Goal: Communication & Community: Answer question/provide support

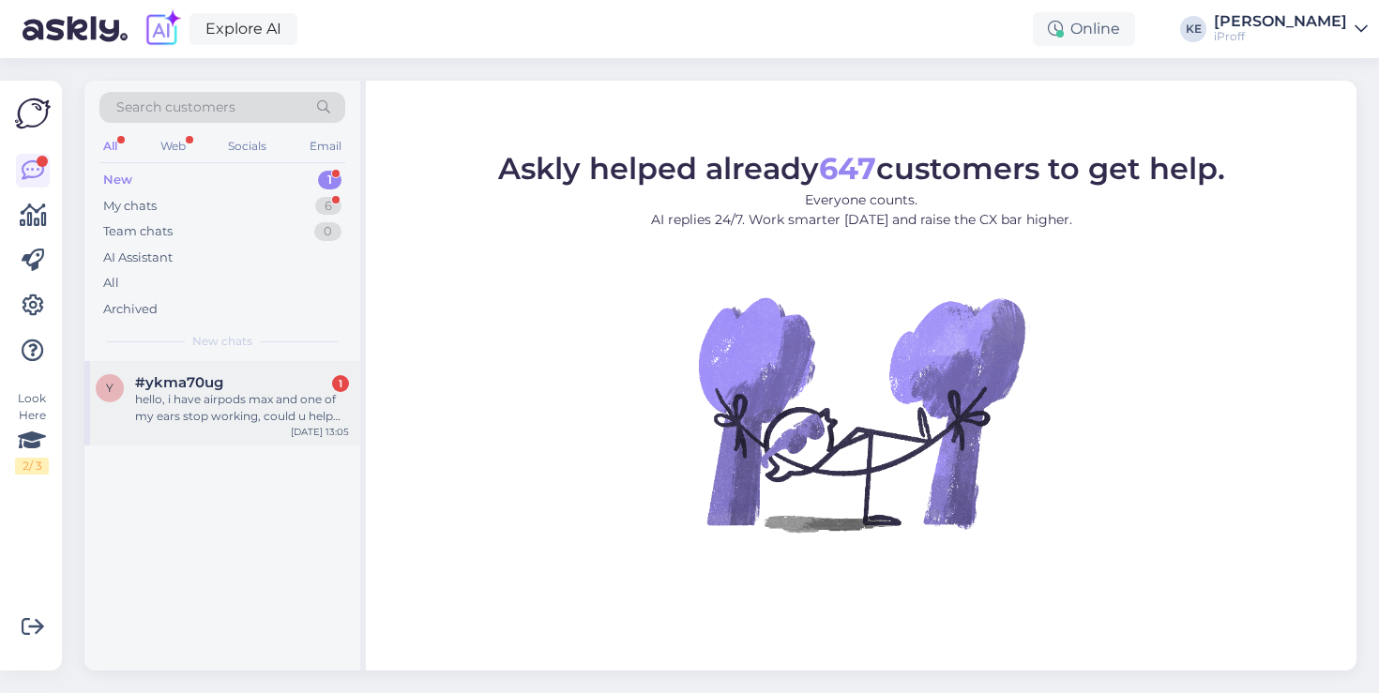
click at [220, 373] on div "y #ykma70ug 1 hello, i have airpods max and one of my ears stop working, could …" at bounding box center [222, 403] width 276 height 84
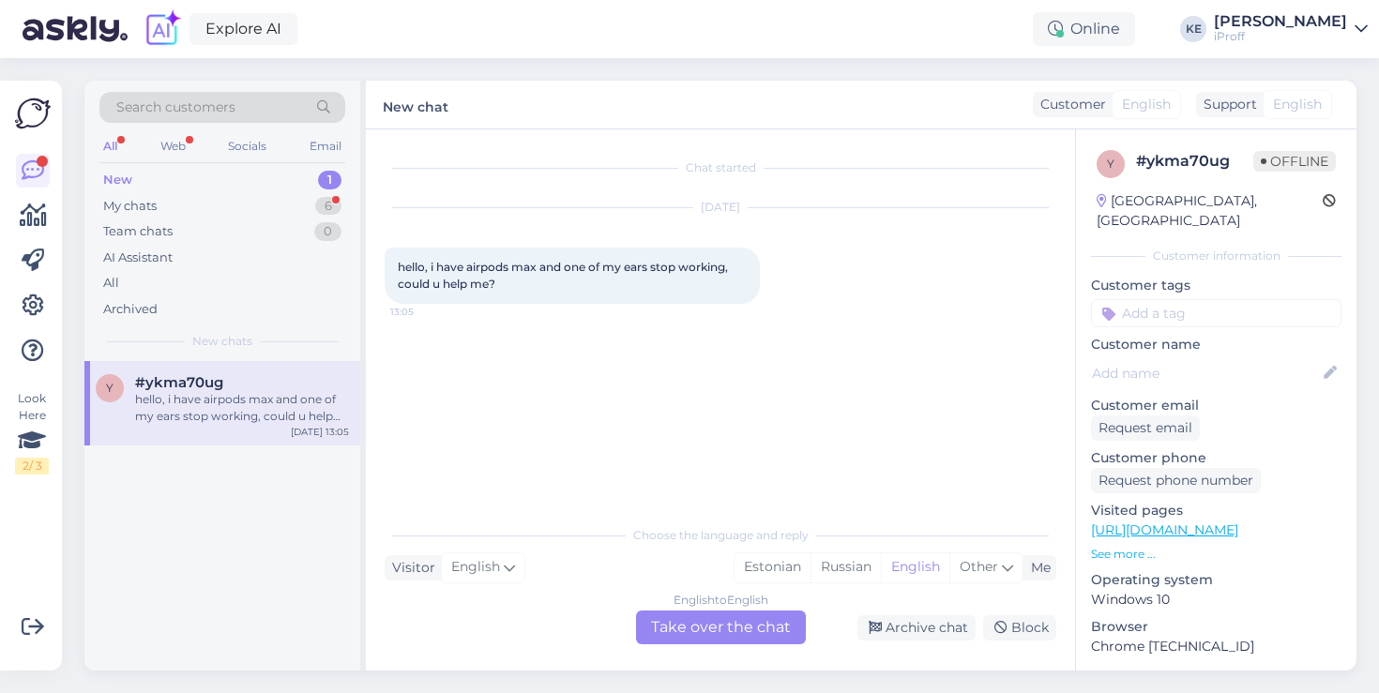
click at [728, 623] on div "English to English Take over the chat" at bounding box center [721, 628] width 170 height 34
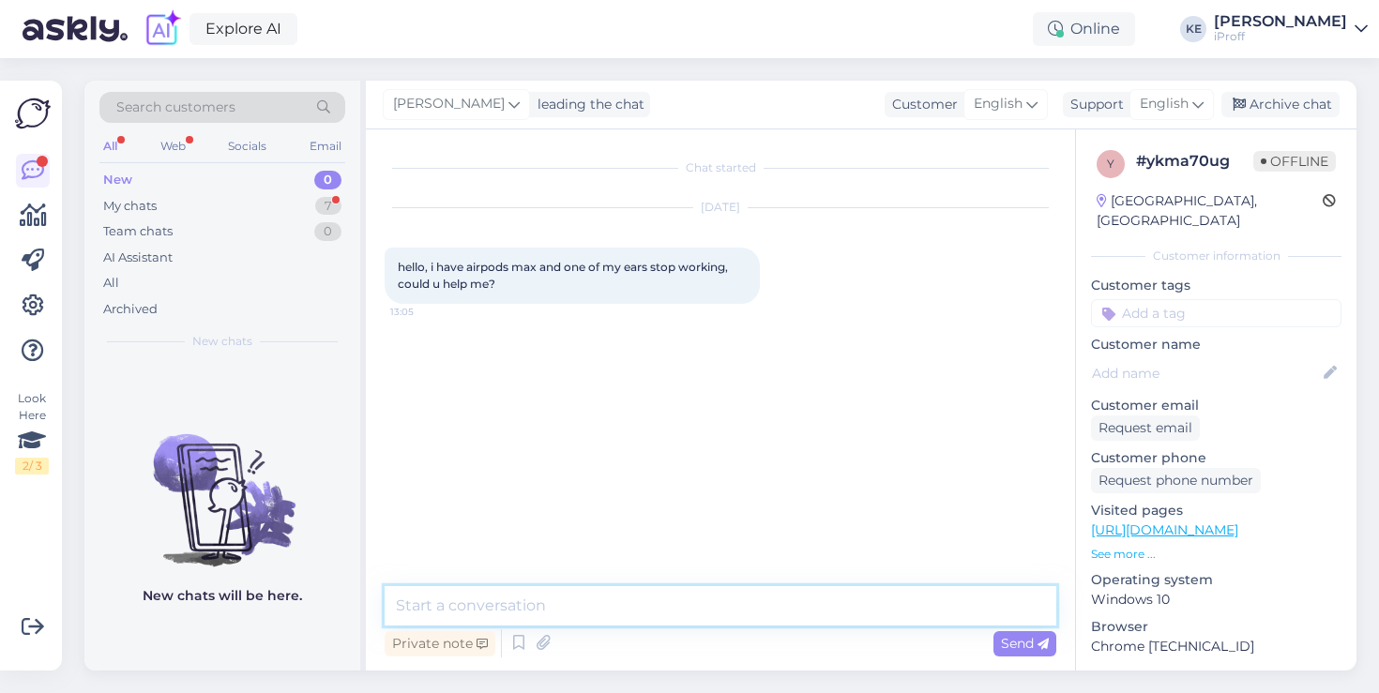
click at [744, 601] on textarea at bounding box center [721, 605] width 672 height 39
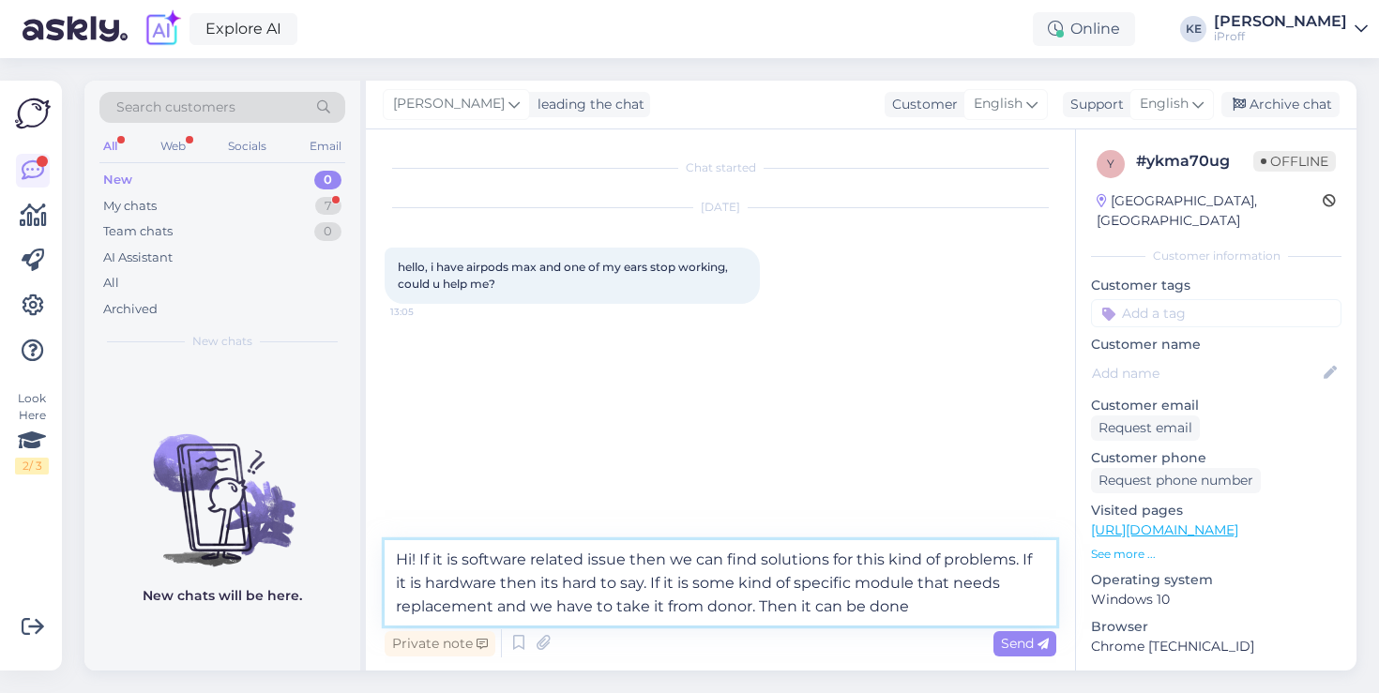
type textarea "Hi! If it is software related issue then we can find solutions for this kind of…"
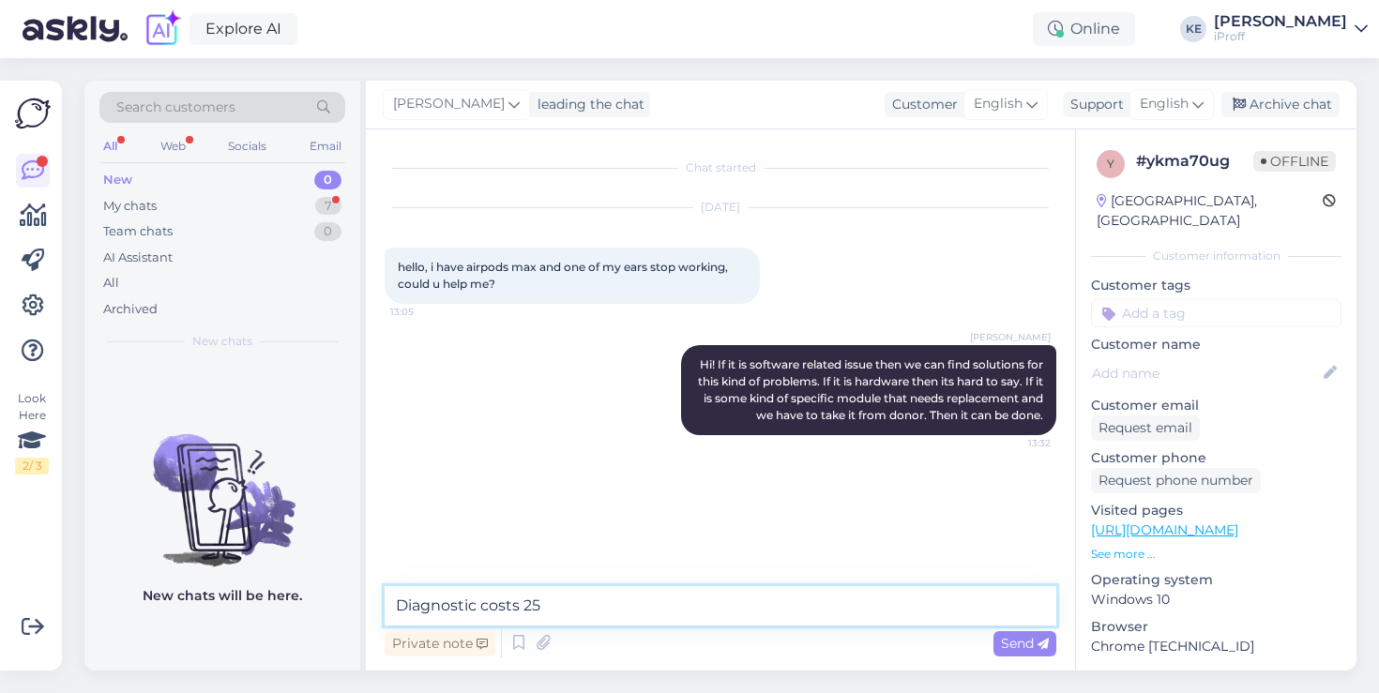
type textarea "Diagnostic costs 25€"
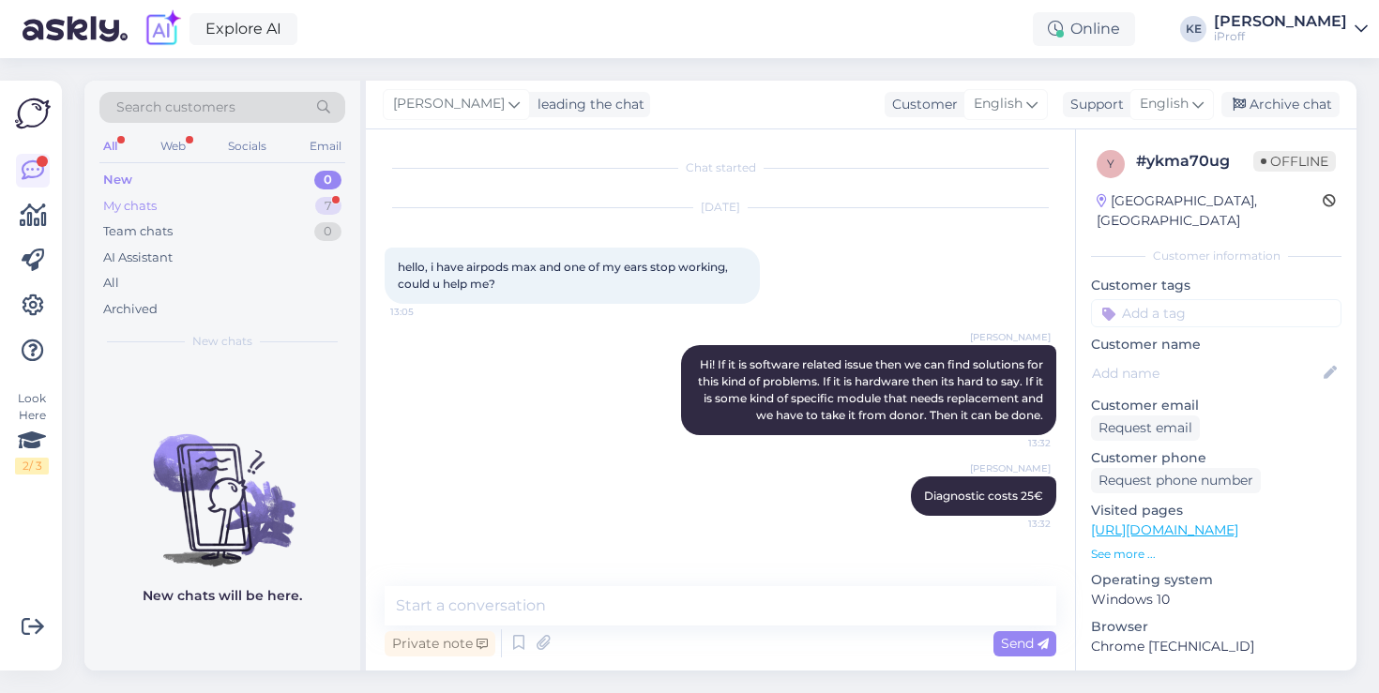
click at [190, 206] on div "My chats 7" at bounding box center [222, 206] width 246 height 26
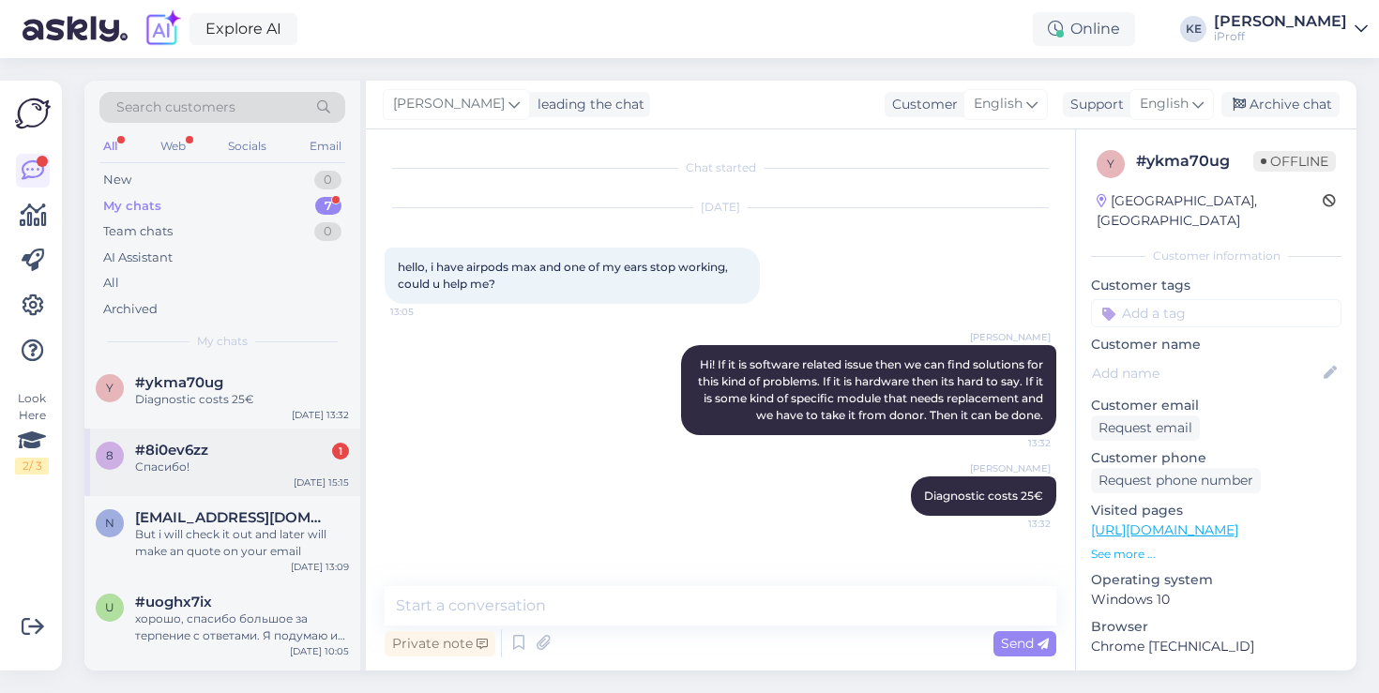
click at [272, 461] on div "Спасибо!" at bounding box center [242, 467] width 214 height 17
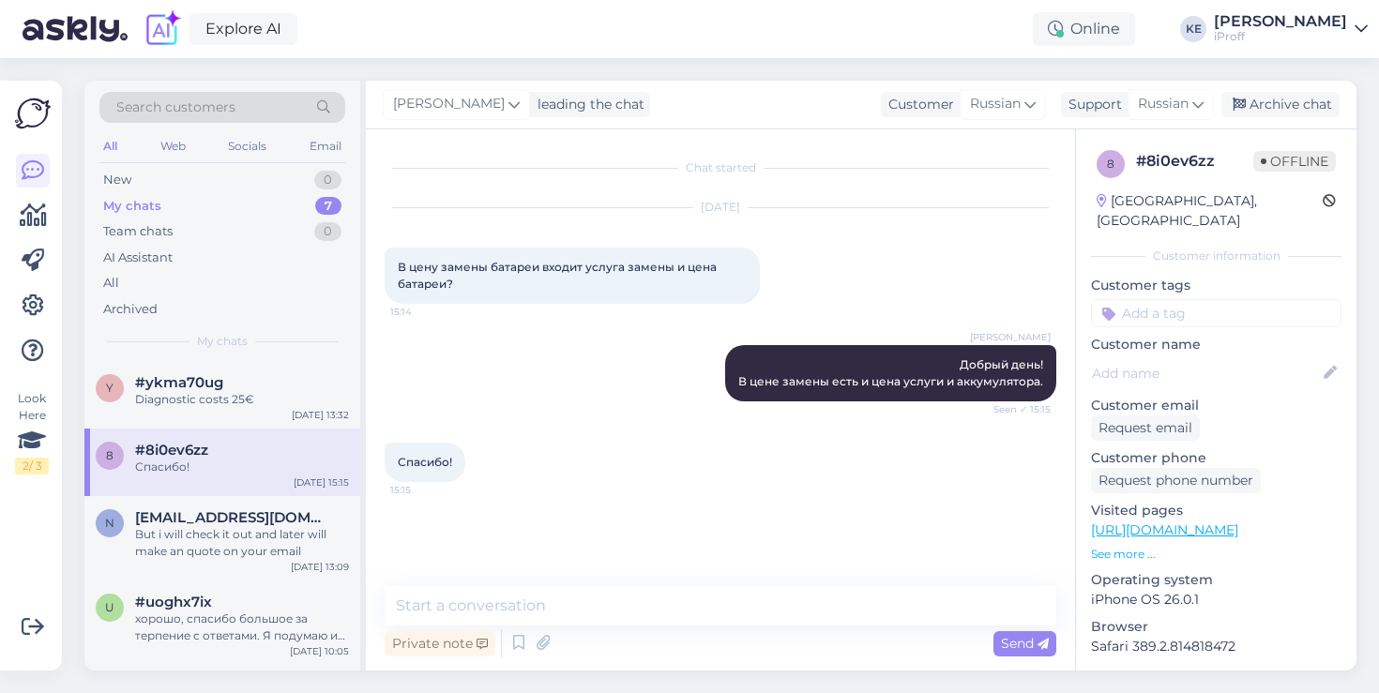
click at [609, 440] on div "Спасибо! 15:15" at bounding box center [721, 462] width 672 height 81
click at [247, 394] on div "Diagnostic costs 25€" at bounding box center [242, 399] width 214 height 17
